Goal: Task Accomplishment & Management: Complete application form

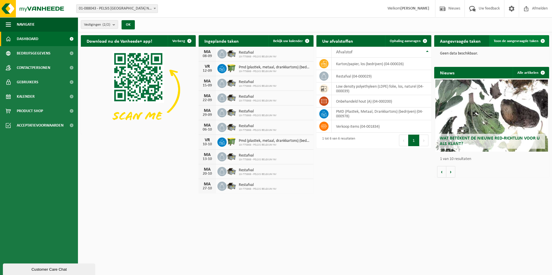
click at [513, 40] on span "Toon de aangevraagde taken" at bounding box center [515, 41] width 45 height 4
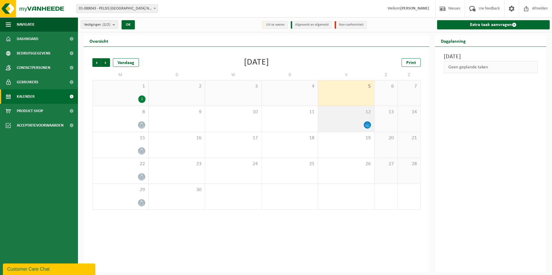
click at [366, 127] on icon at bounding box center [367, 125] width 5 height 5
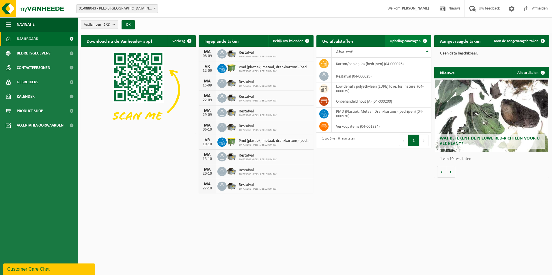
click at [421, 40] on span at bounding box center [425, 41] width 12 height 12
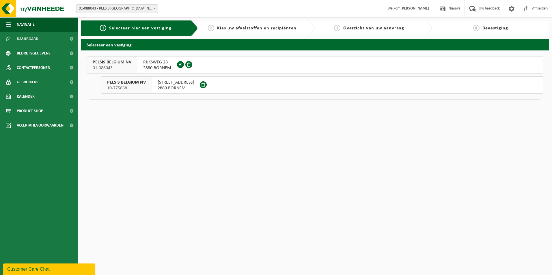
click at [152, 86] on div "INDUSTRIEWEG 15 2880 BORNEM" at bounding box center [176, 85] width 48 height 17
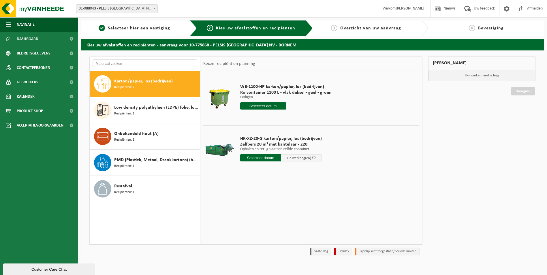
click at [262, 158] on input "text" at bounding box center [260, 157] width 41 height 7
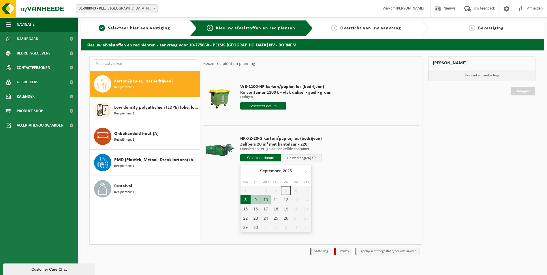
click at [245, 202] on div "8" at bounding box center [246, 199] width 10 height 9
type input "Van 2025-09-08"
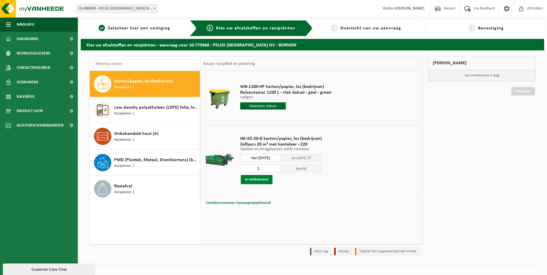
click at [264, 179] on button "In winkelmand" at bounding box center [257, 179] width 32 height 9
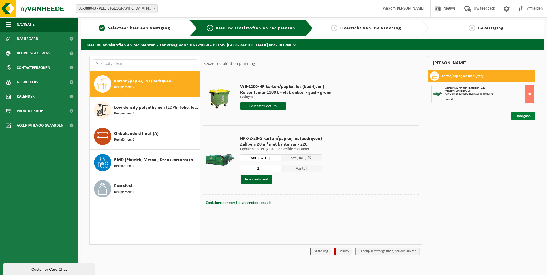
click at [518, 117] on link "Doorgaan" at bounding box center [523, 116] width 24 height 8
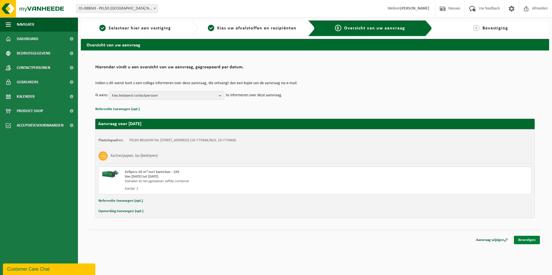
click at [525, 242] on link "Bevestigen" at bounding box center [526, 240] width 26 height 8
